Goal: Check status: Check status

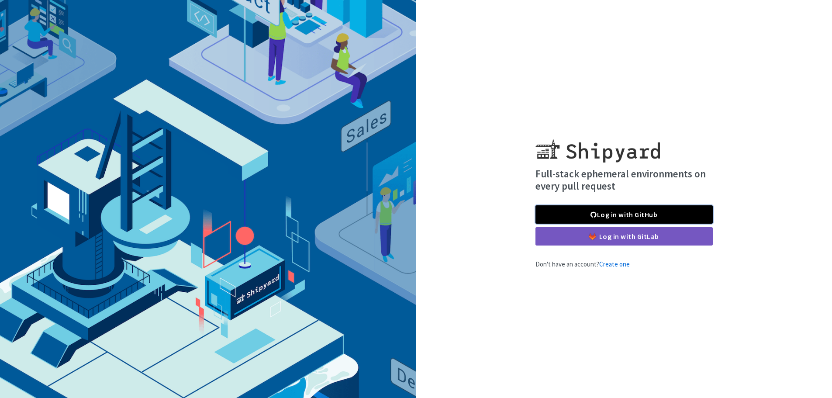
click at [601, 214] on link "Log in with GitHub" at bounding box center [623, 214] width 177 height 18
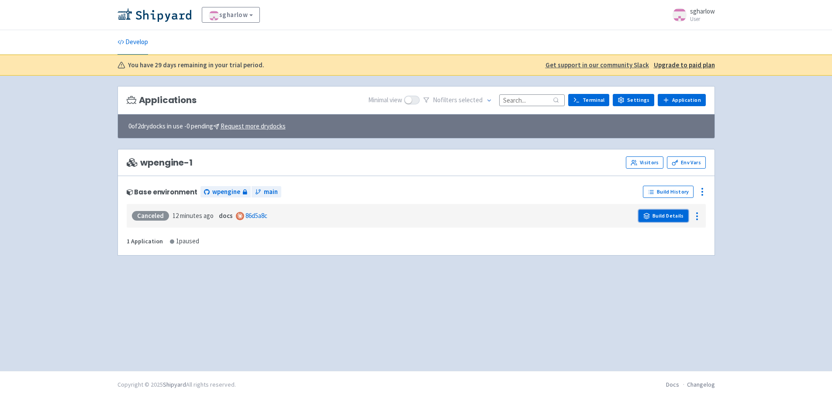
click at [651, 211] on link "Build Details" at bounding box center [663, 216] width 50 height 12
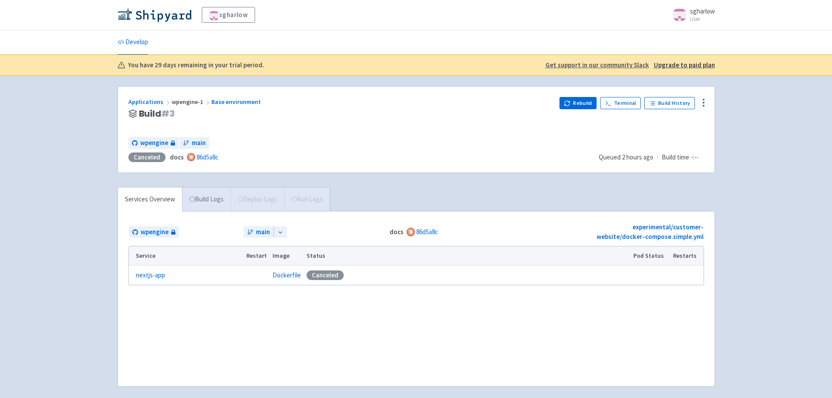
click at [206, 196] on link "Build Logs" at bounding box center [207, 199] width 48 height 24
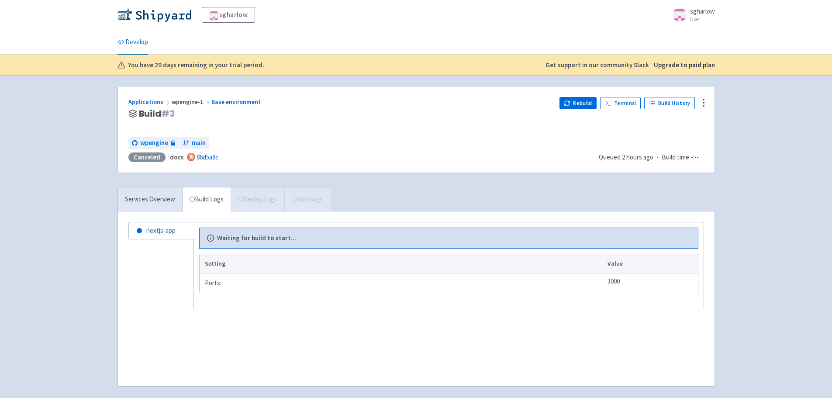
click at [159, 225] on link "nextjs-app" at bounding box center [161, 230] width 65 height 17
click at [157, 194] on link "Services Overview" at bounding box center [150, 199] width 64 height 24
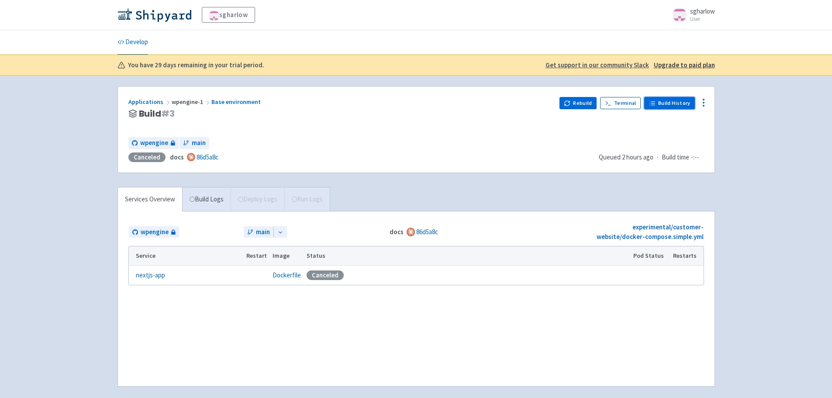
click at [674, 102] on link "Build History" at bounding box center [669, 103] width 51 height 12
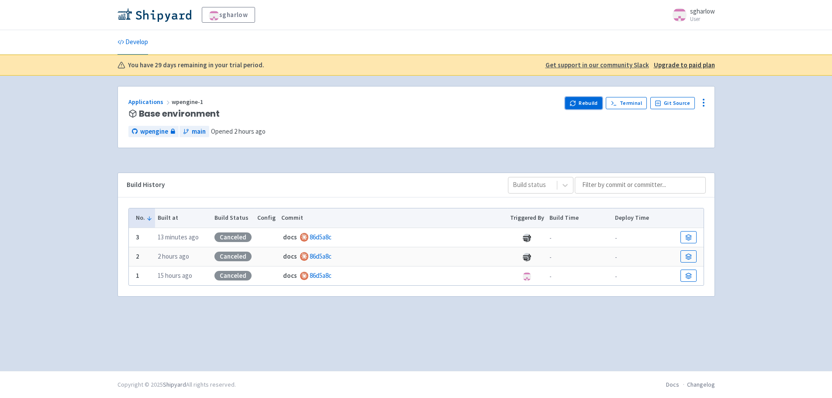
click at [576, 101] on icon "button" at bounding box center [572, 103] width 7 height 7
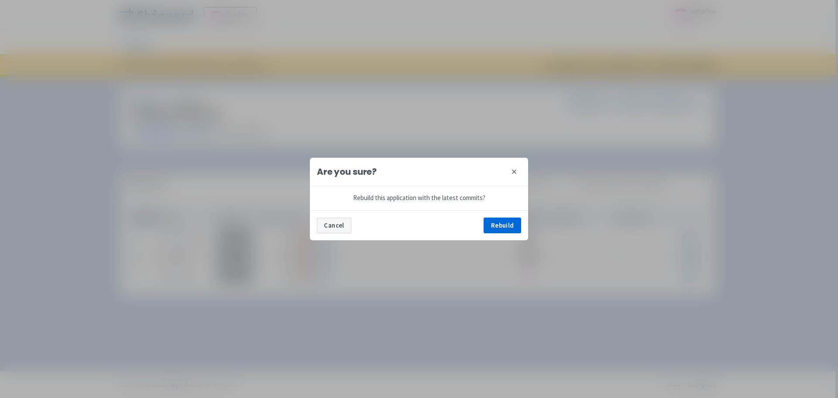
click at [334, 226] on button "Cancel" at bounding box center [334, 225] width 34 height 16
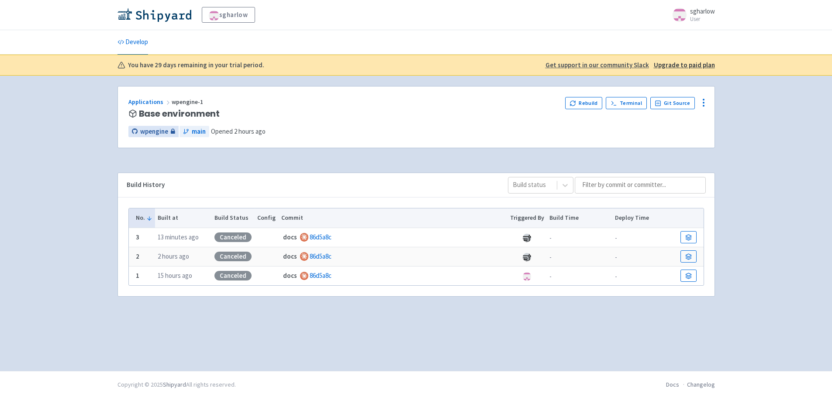
click at [155, 129] on span "wpengine" at bounding box center [154, 132] width 28 height 10
click at [691, 235] on icon at bounding box center [688, 237] width 7 height 7
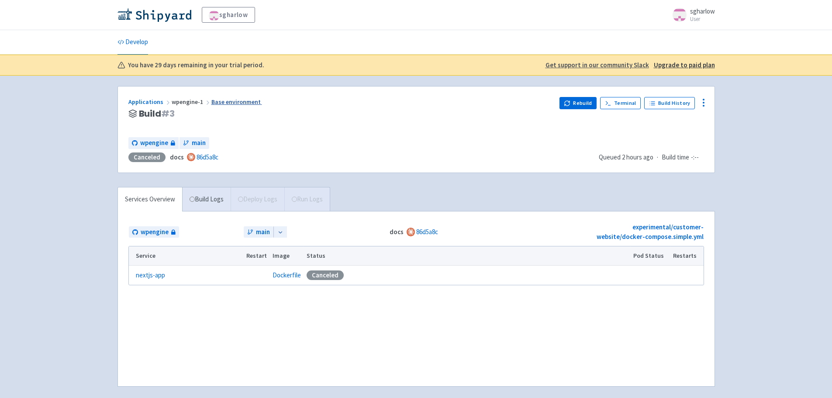
click at [235, 103] on link "Base environment" at bounding box center [236, 102] width 51 height 8
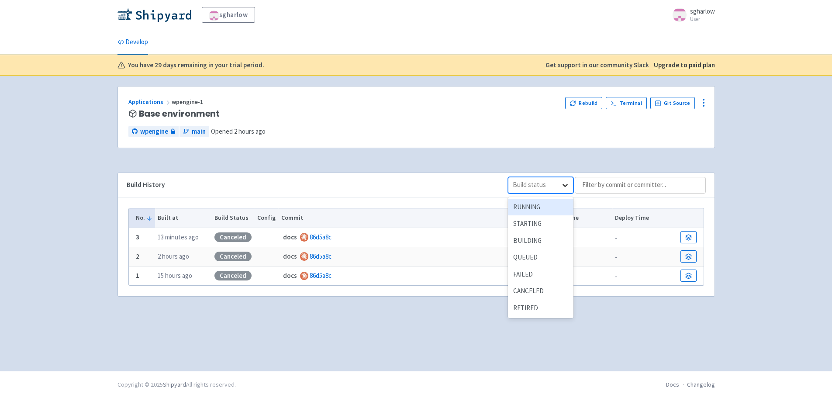
click at [564, 183] on icon at bounding box center [565, 185] width 9 height 9
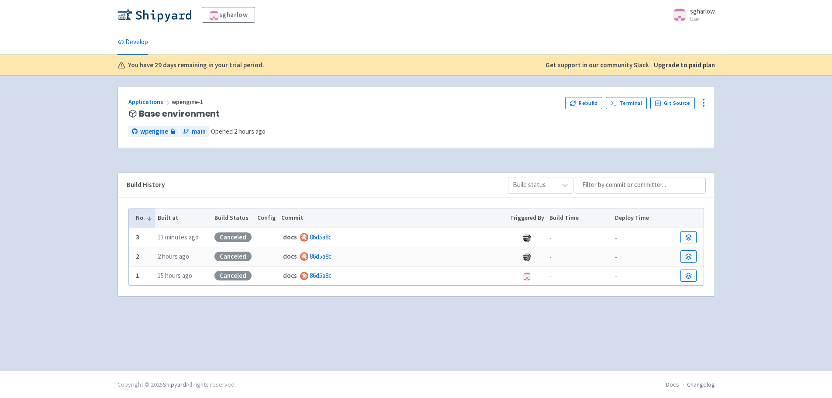
click at [593, 149] on div "Applications wpengine-1 Base environment Rebuild Terminal Git Source wpengine m…" at bounding box center [415, 122] width 597 height 72
click at [147, 21] on img at bounding box center [154, 15] width 74 height 14
